Goal: Register for event/course

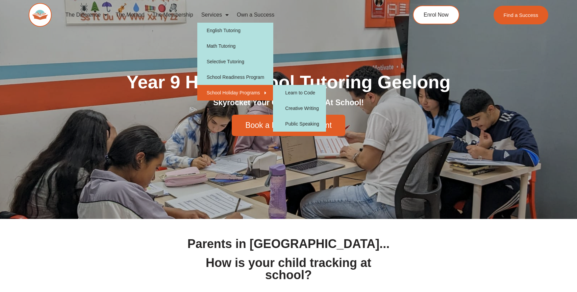
click at [223, 89] on link "School Holiday Programs" at bounding box center [235, 93] width 76 height 16
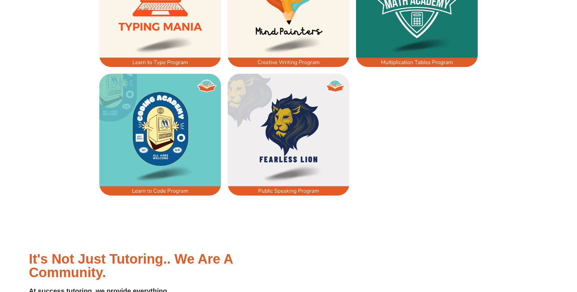
scroll to position [570, 0]
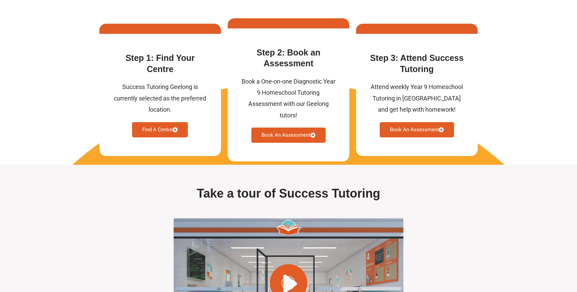
scroll to position [1776, 0]
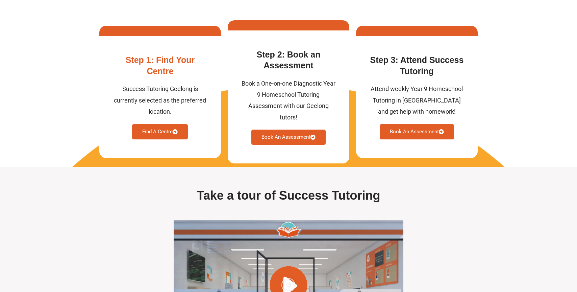
click at [166, 132] on link "Find A Centre" at bounding box center [160, 131] width 56 height 15
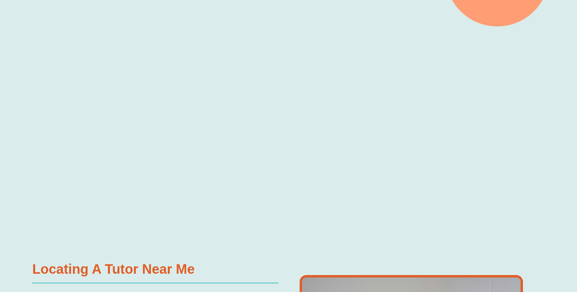
scroll to position [240, 0]
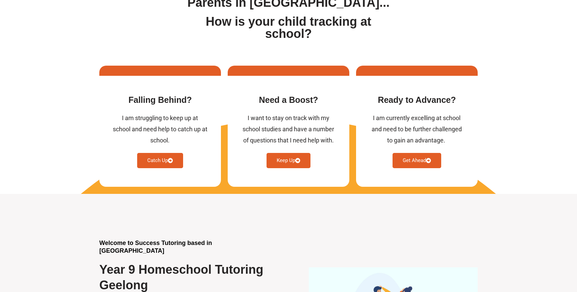
scroll to position [240, 0]
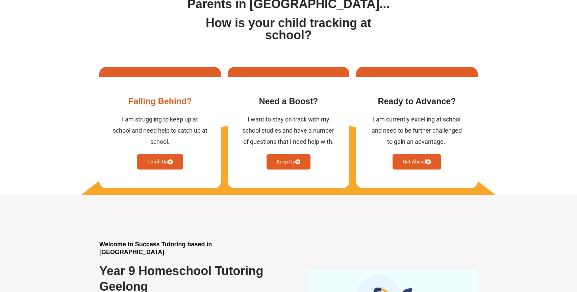
click at [173, 162] on icon at bounding box center [170, 161] width 5 height 5
click at [171, 162] on icon at bounding box center [170, 161] width 5 height 5
